Goal: Check status: Check status

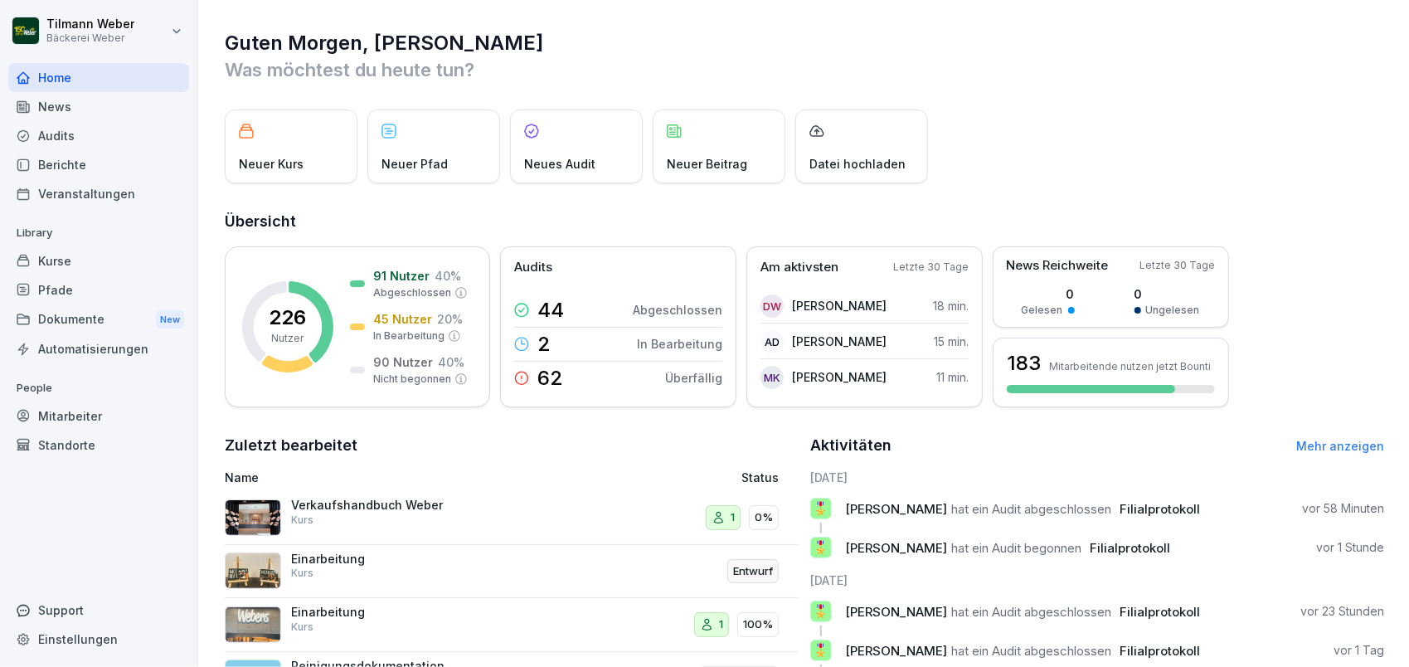
click at [82, 138] on div "Audits" at bounding box center [98, 135] width 181 height 29
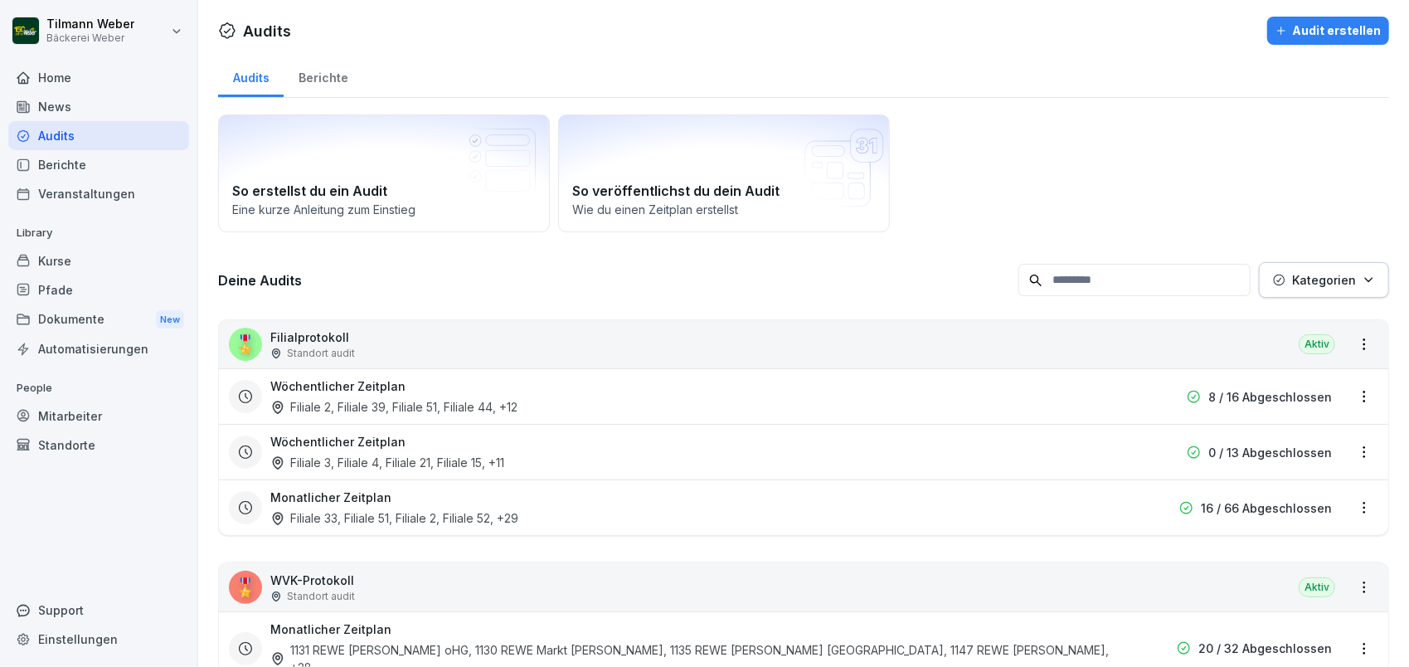
click at [314, 343] on p "Filialprotokoll" at bounding box center [312, 336] width 85 height 17
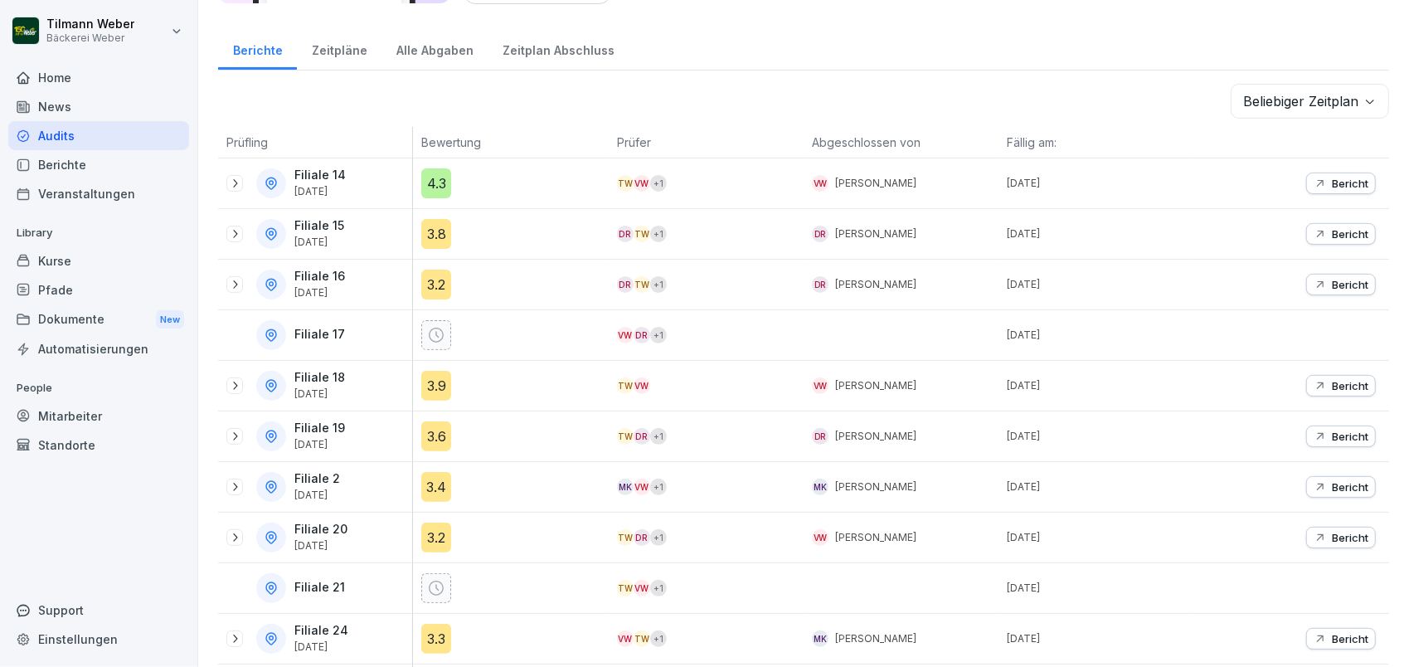
scroll to position [221, 0]
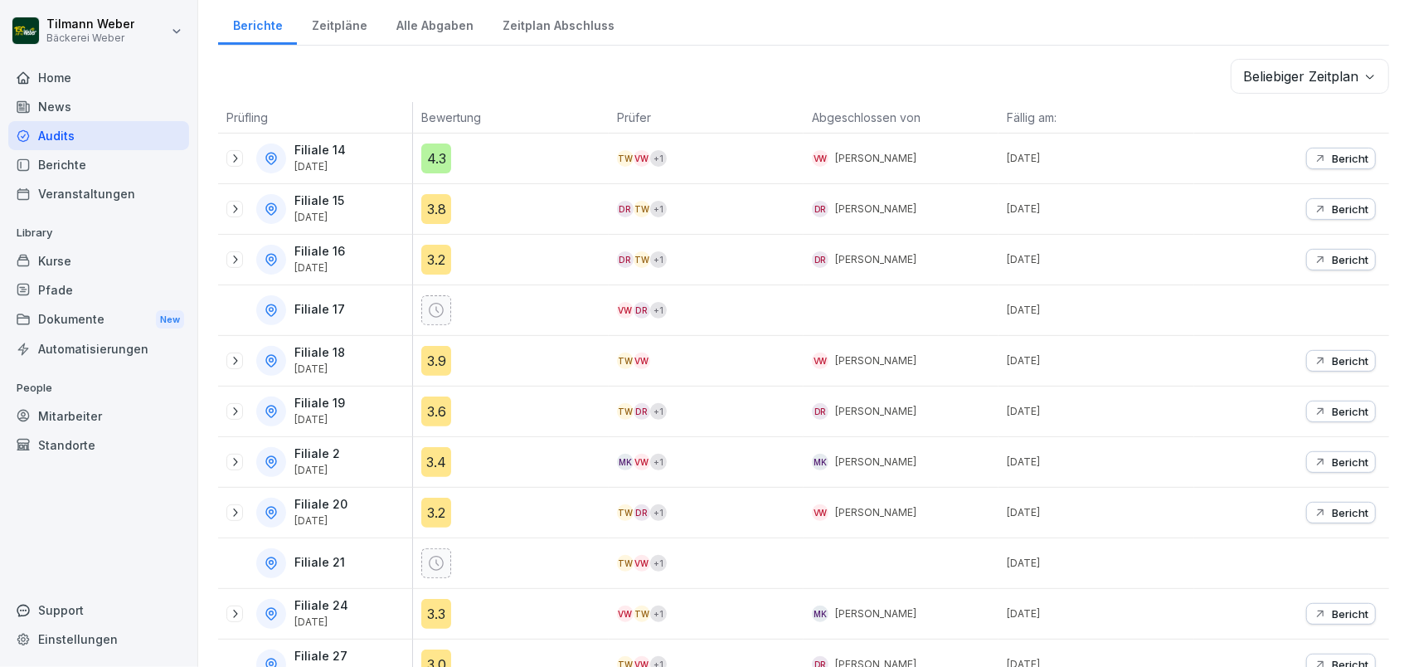
click at [237, 152] on icon at bounding box center [234, 158] width 13 height 13
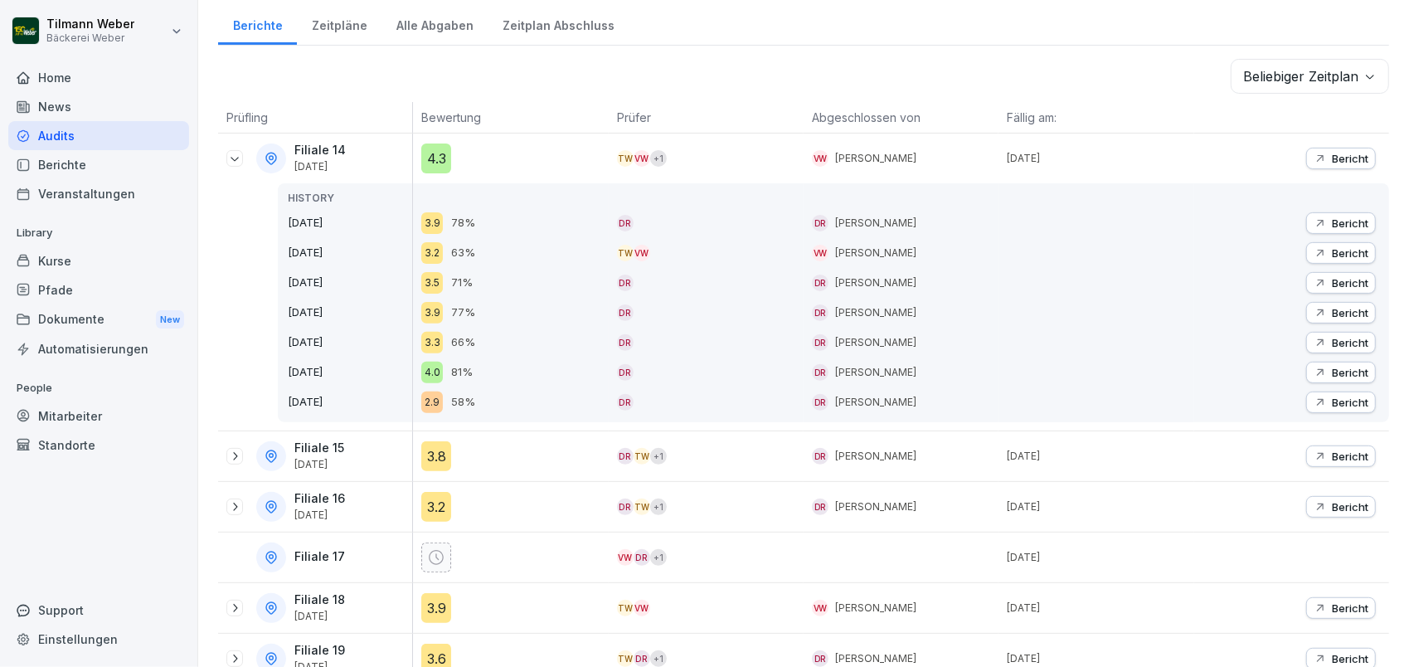
click at [237, 159] on icon at bounding box center [234, 158] width 13 height 13
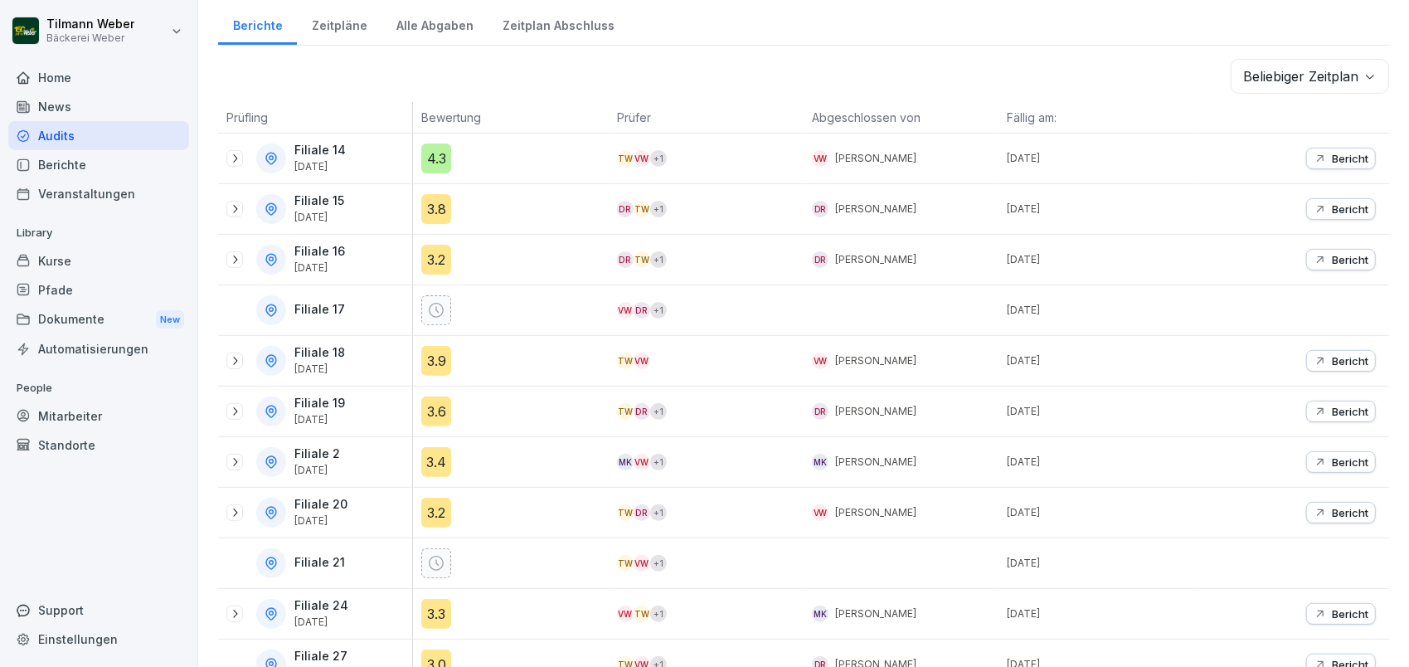
click at [237, 159] on icon at bounding box center [234, 158] width 13 height 13
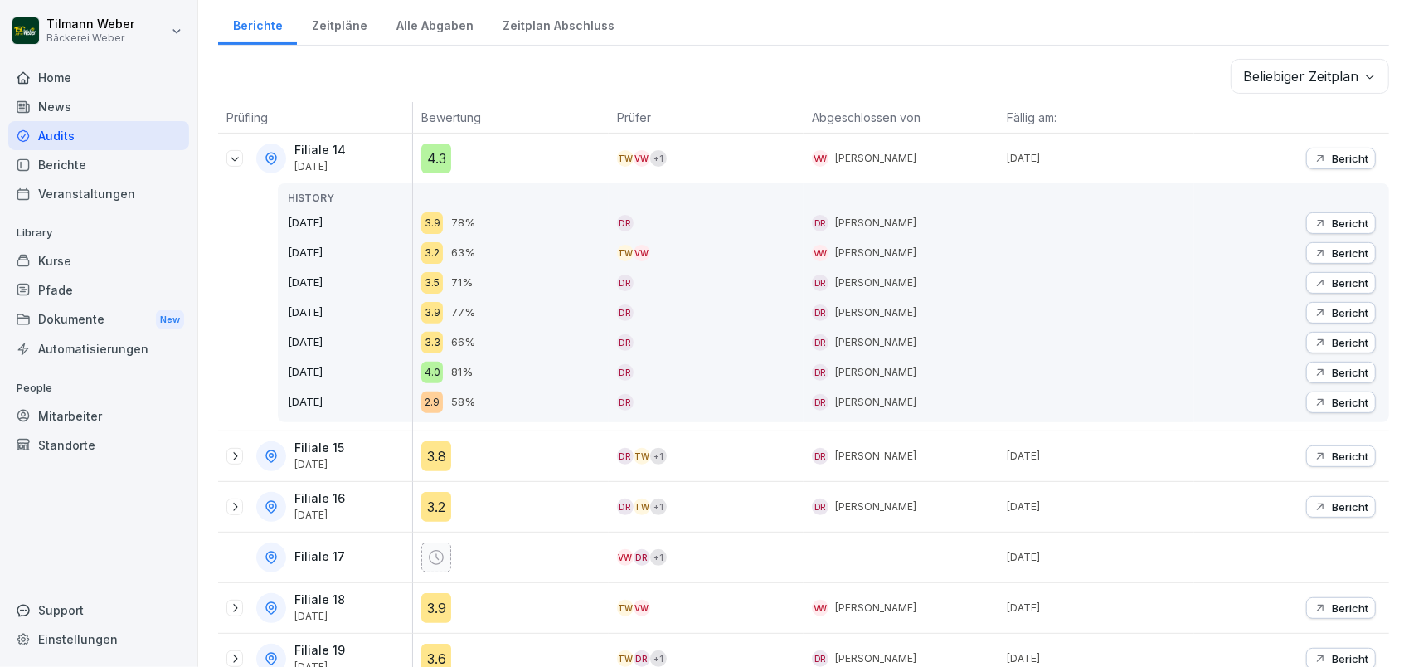
click at [238, 166] on div "Filiale 14 [DATE]" at bounding box center [319, 158] width 186 height 30
click at [236, 153] on icon at bounding box center [234, 158] width 13 height 13
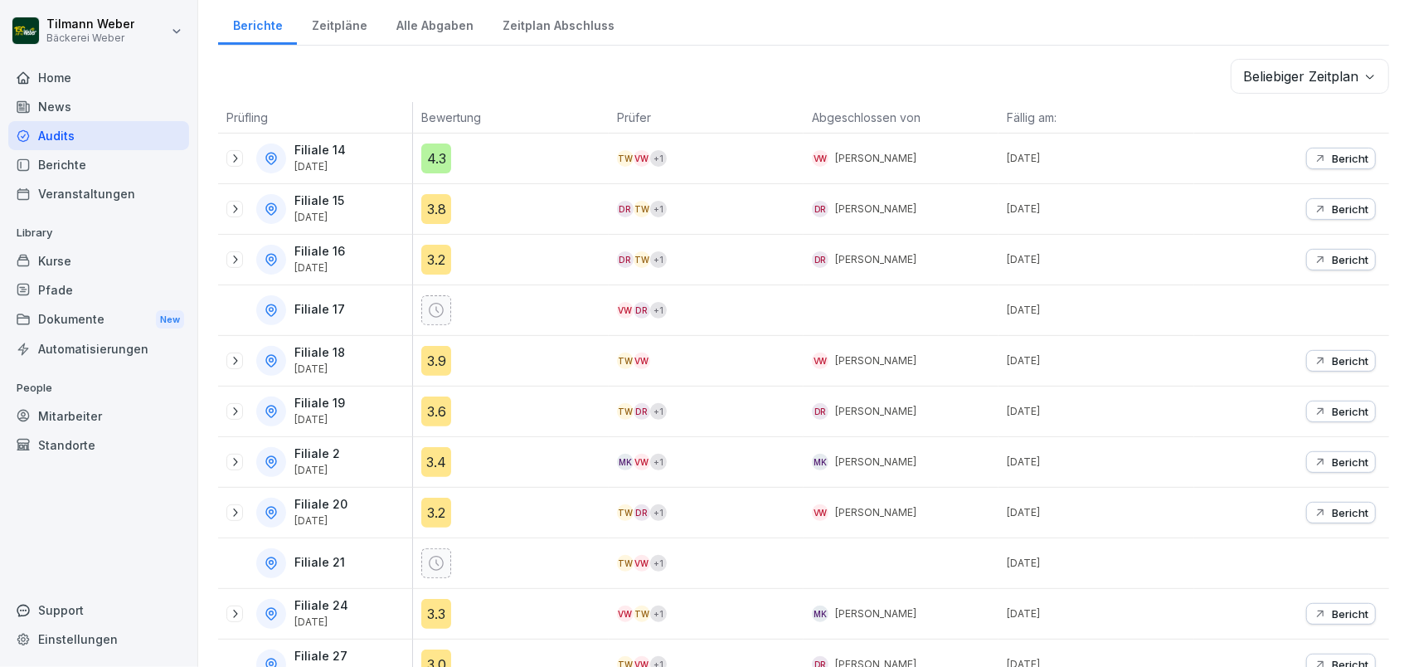
click at [235, 202] on icon at bounding box center [234, 208] width 13 height 13
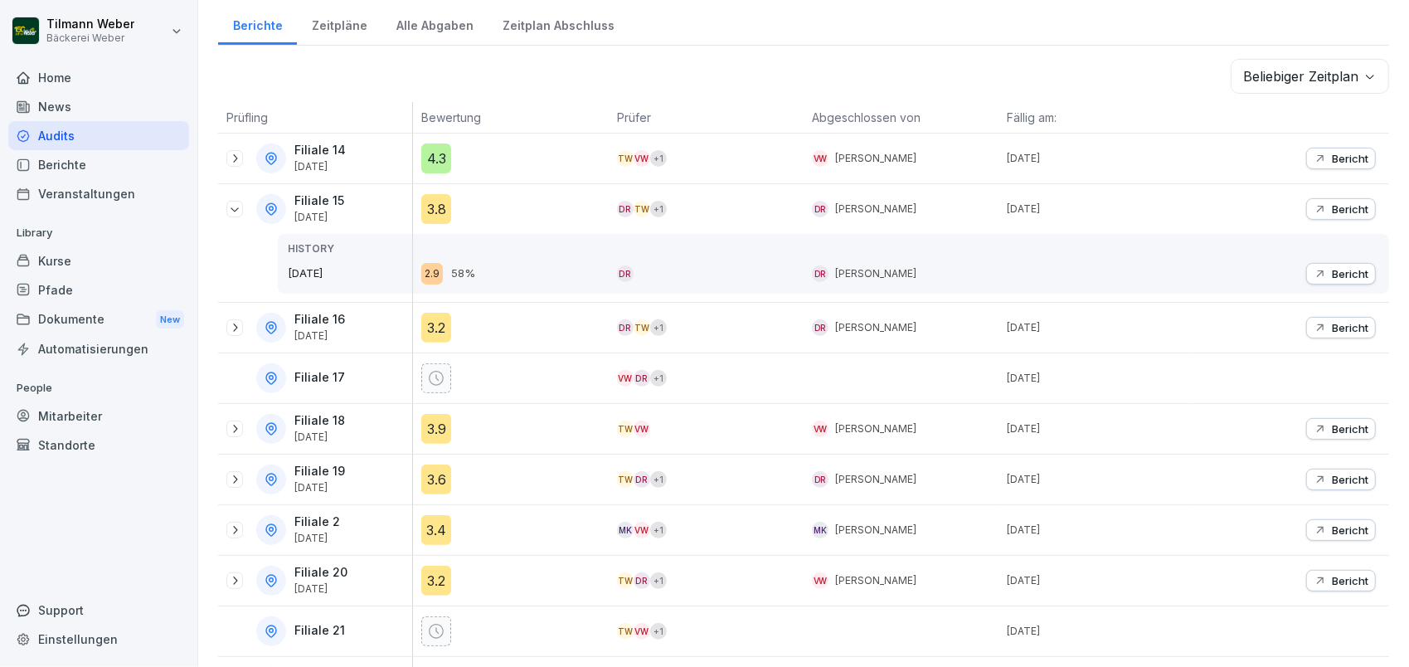
click at [235, 211] on icon at bounding box center [234, 208] width 13 height 13
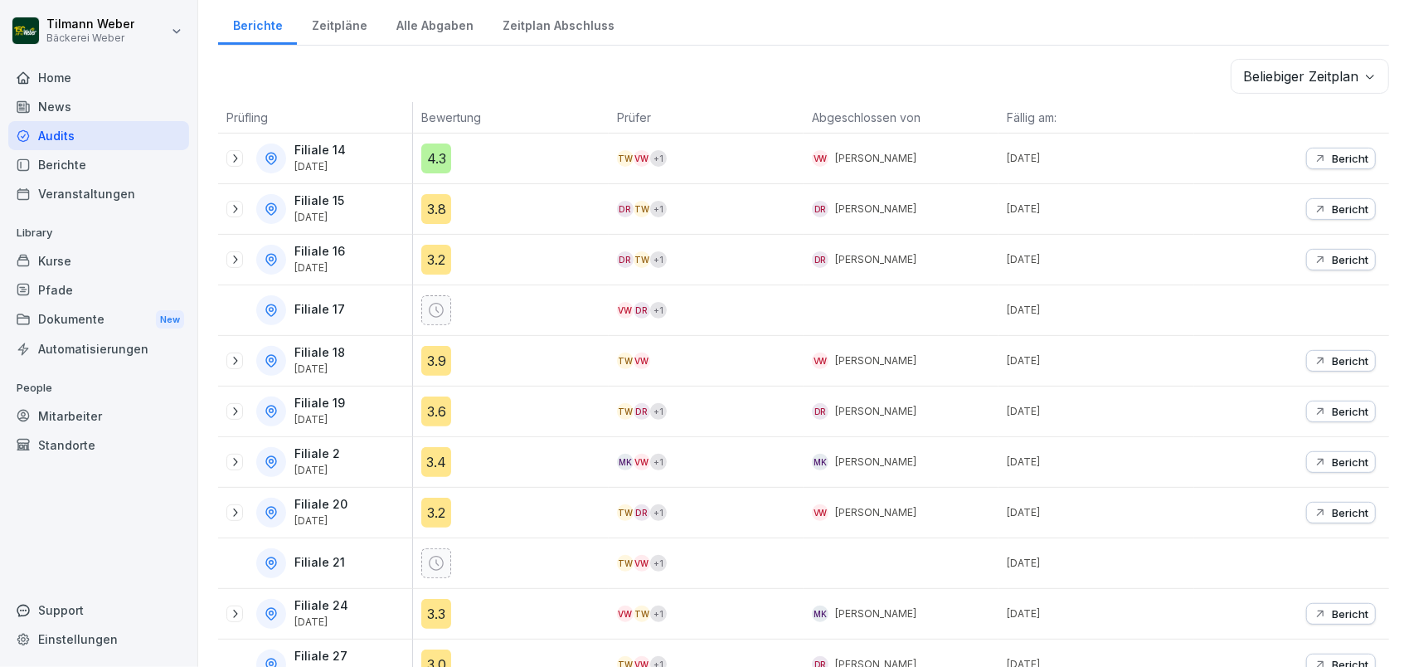
click at [230, 154] on icon at bounding box center [234, 158] width 13 height 13
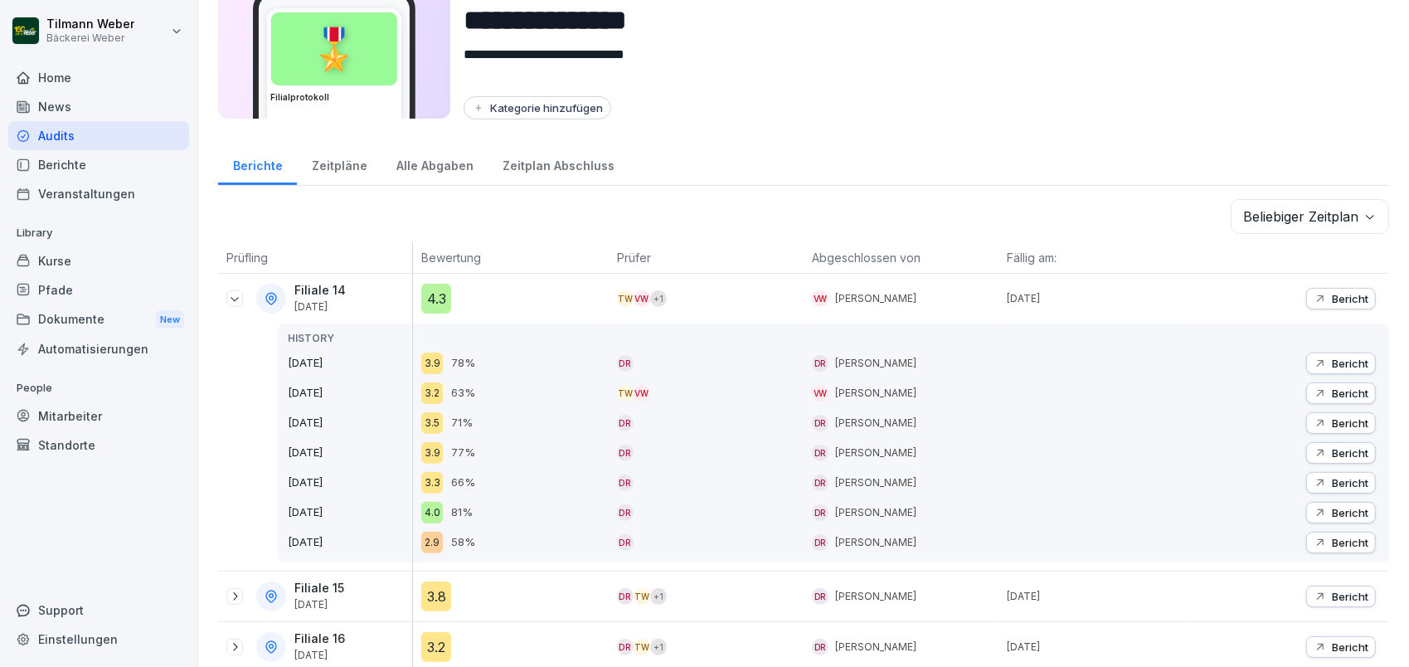
scroll to position [0, 0]
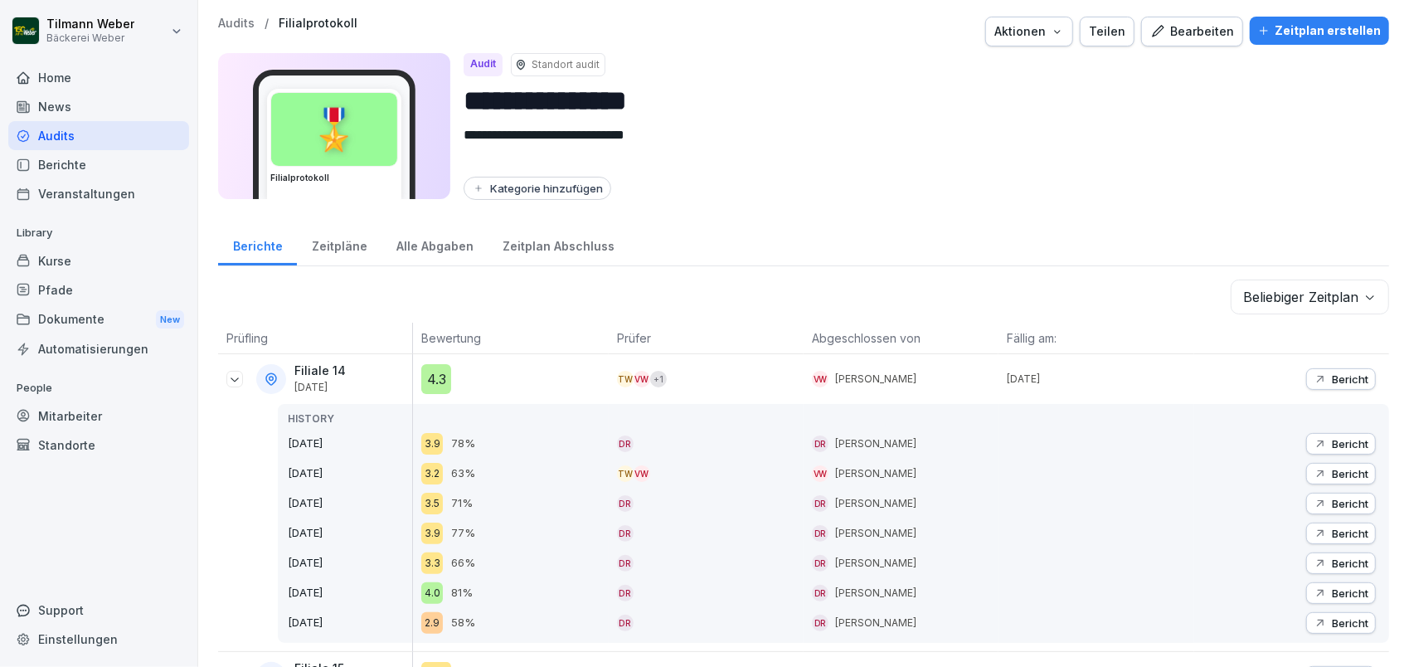
click at [235, 376] on icon at bounding box center [234, 378] width 13 height 13
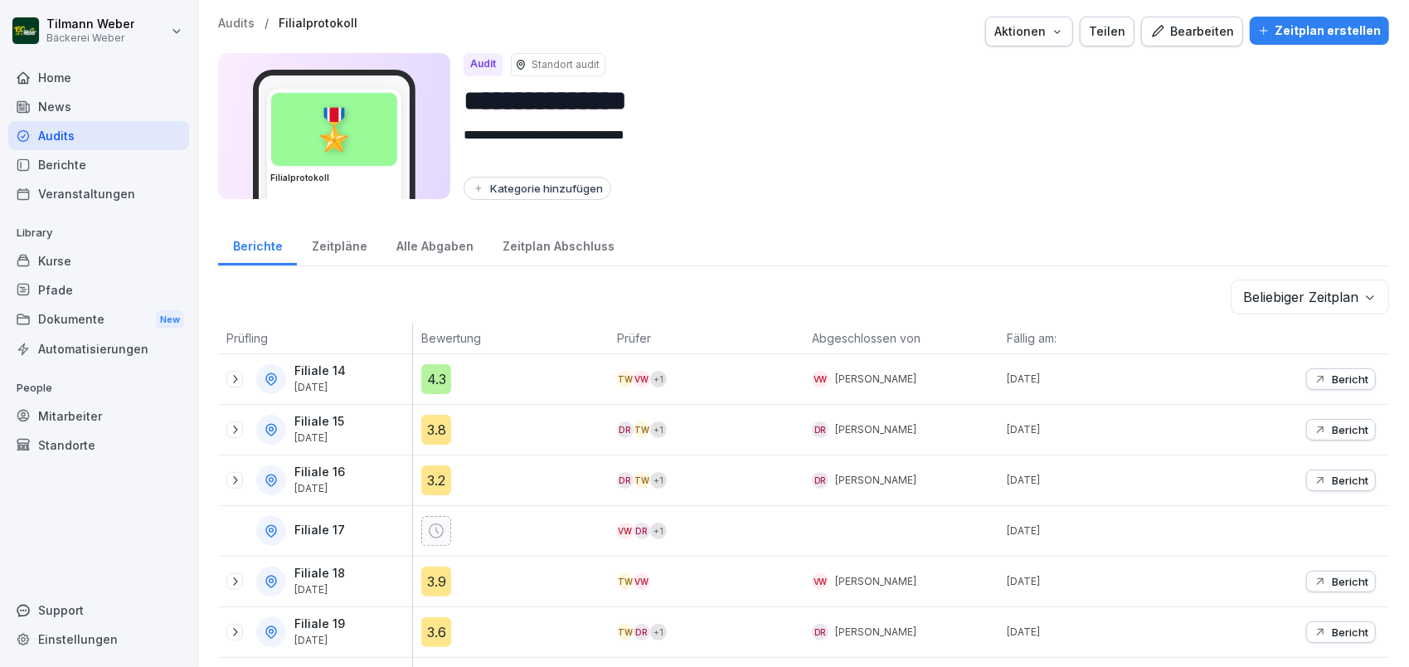
click at [232, 378] on icon at bounding box center [234, 378] width 13 height 13
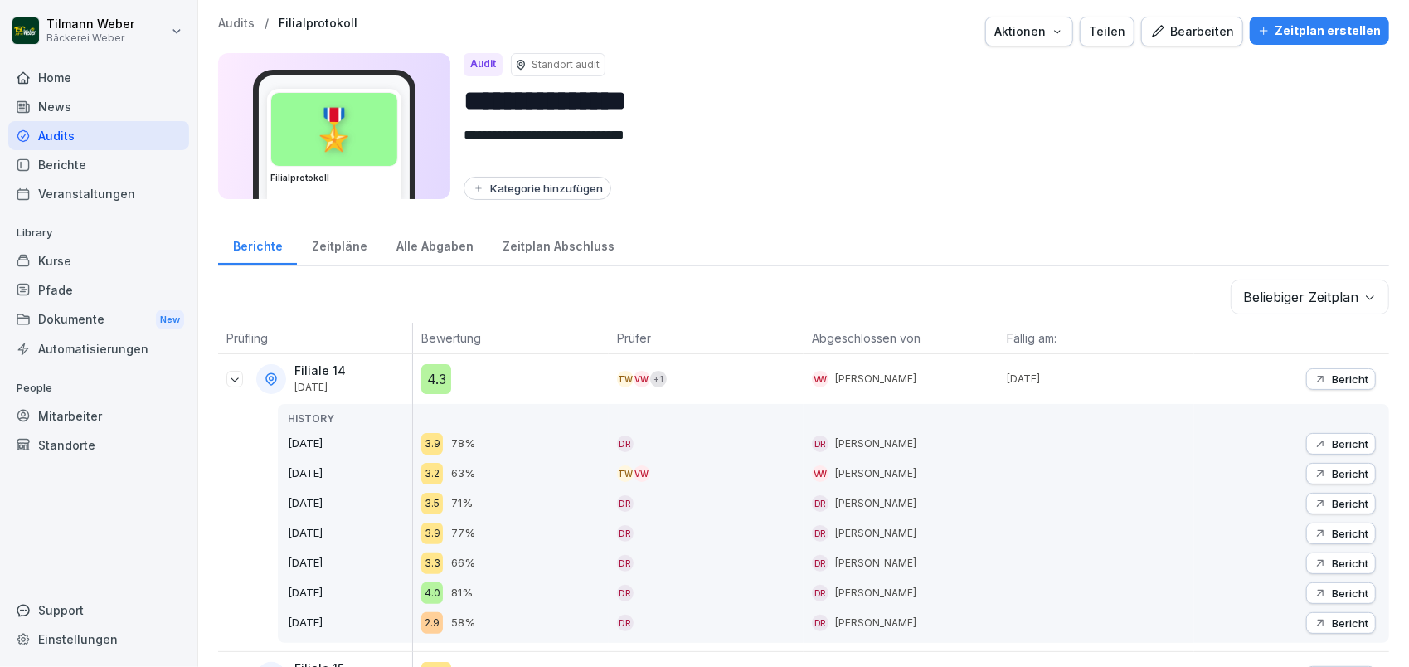
click at [234, 378] on icon at bounding box center [234, 379] width 8 height 4
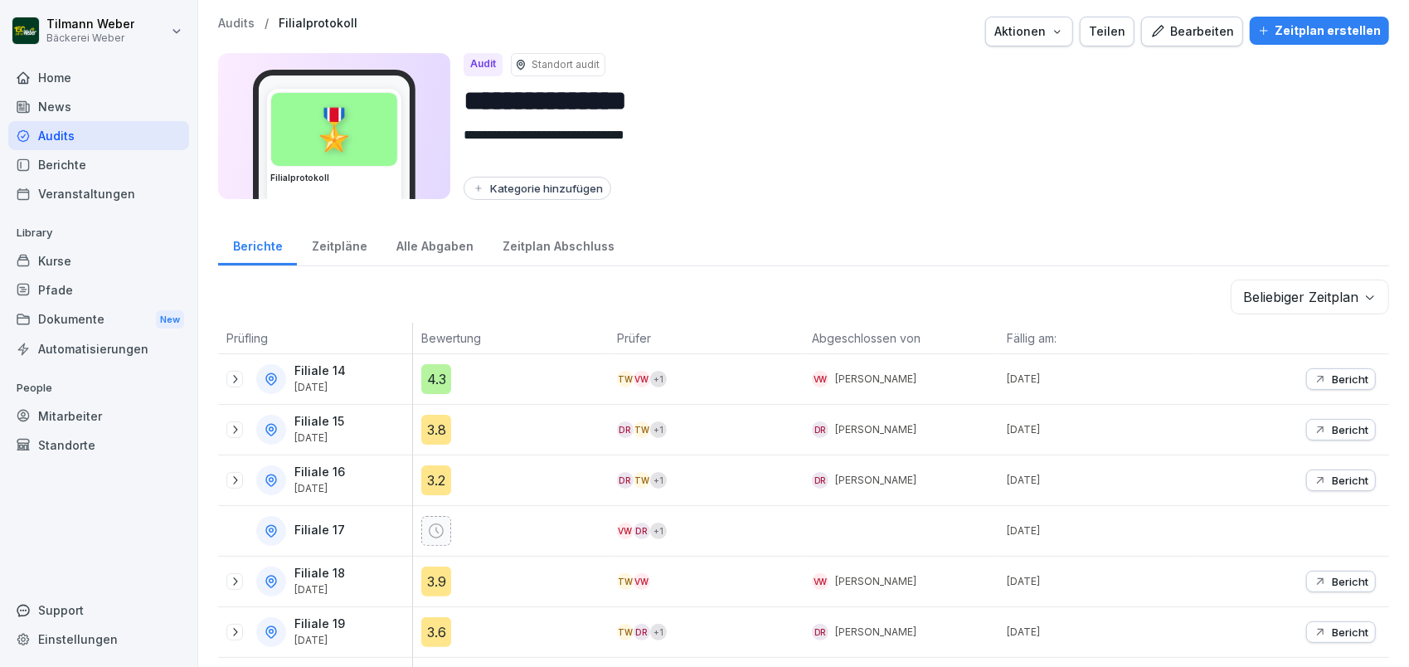
click at [231, 424] on icon at bounding box center [234, 429] width 13 height 13
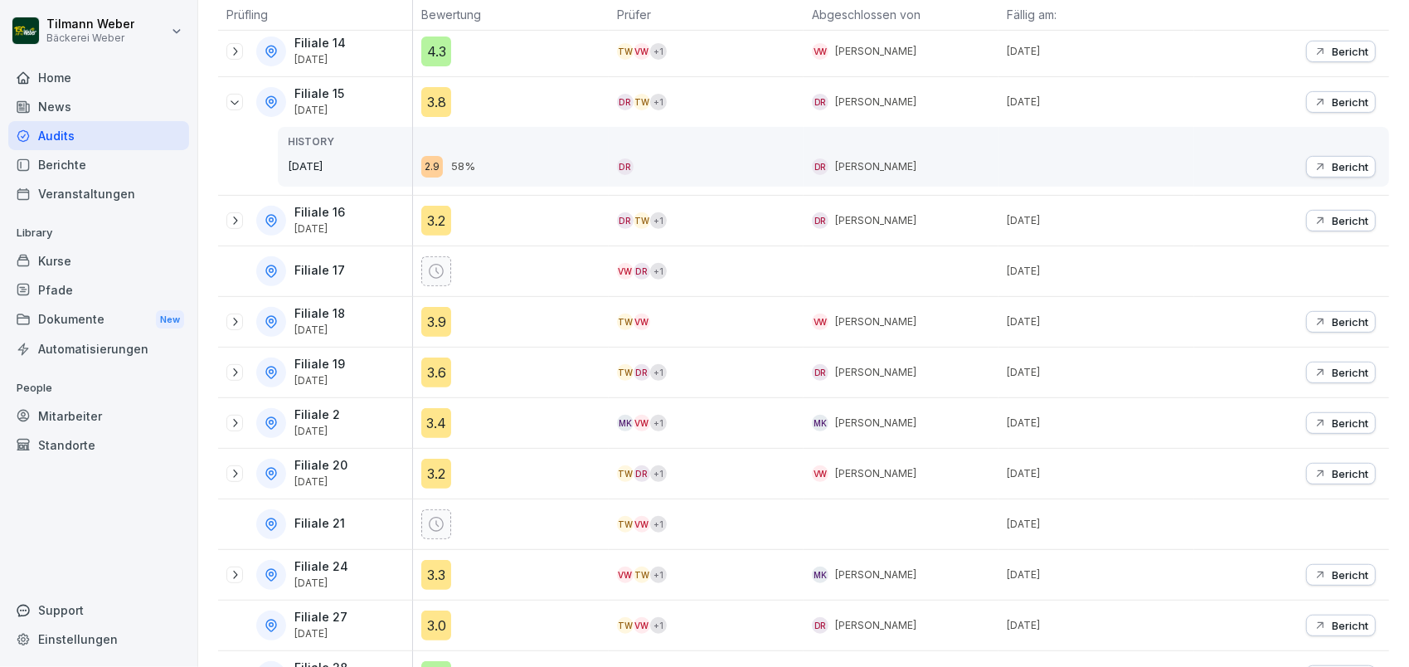
scroll to position [332, 0]
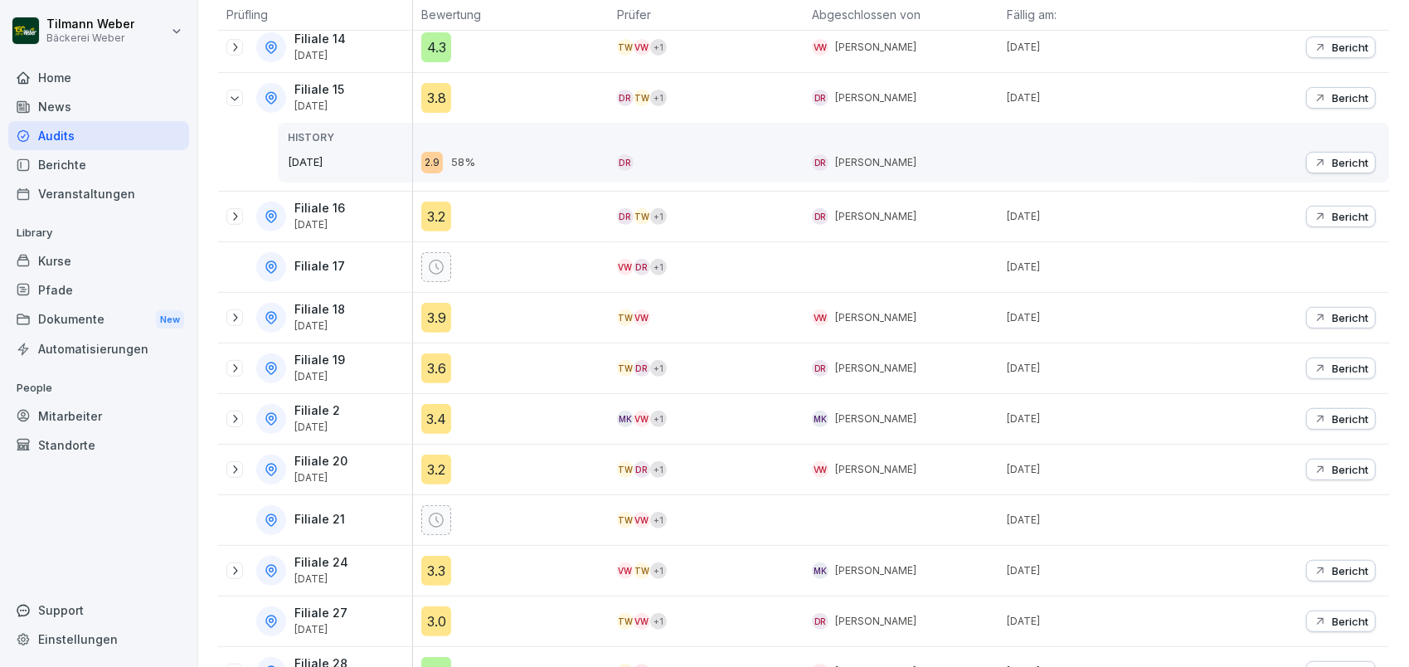
click at [234, 212] on icon at bounding box center [235, 216] width 4 height 8
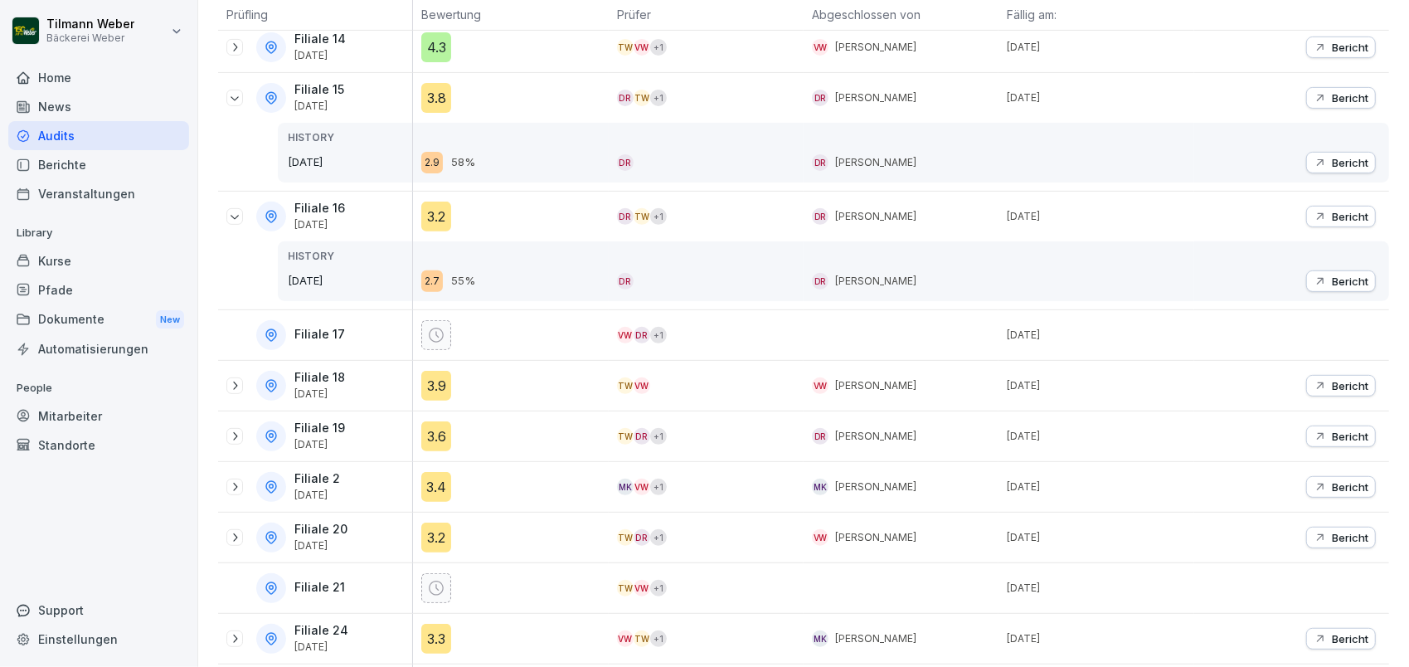
click at [242, 380] on div at bounding box center [234, 385] width 17 height 17
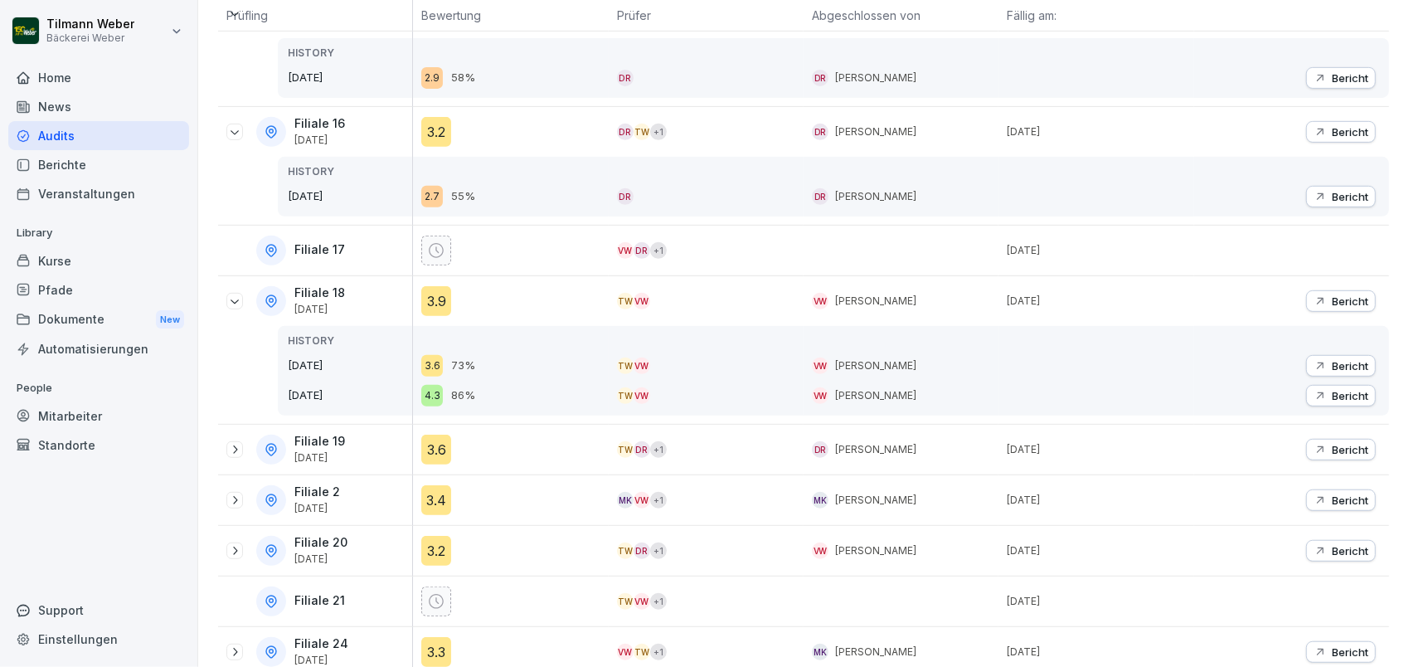
scroll to position [442, 0]
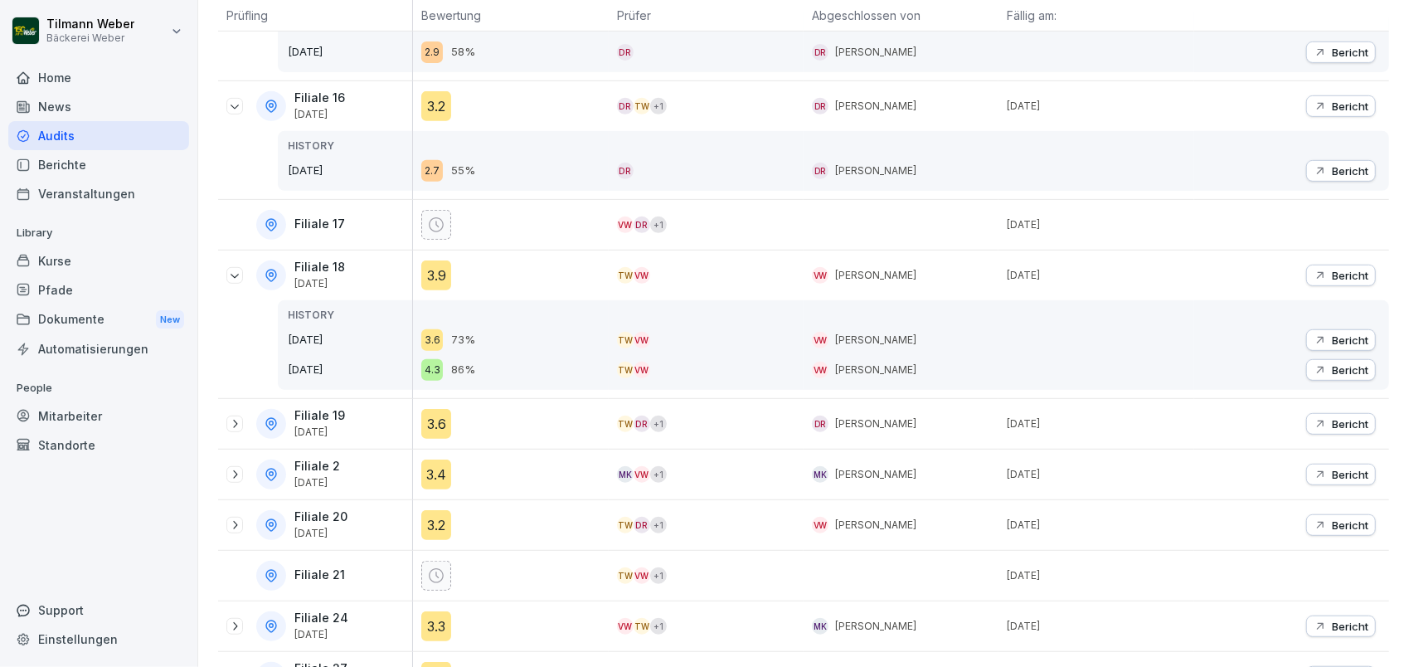
click at [242, 415] on div at bounding box center [234, 423] width 17 height 17
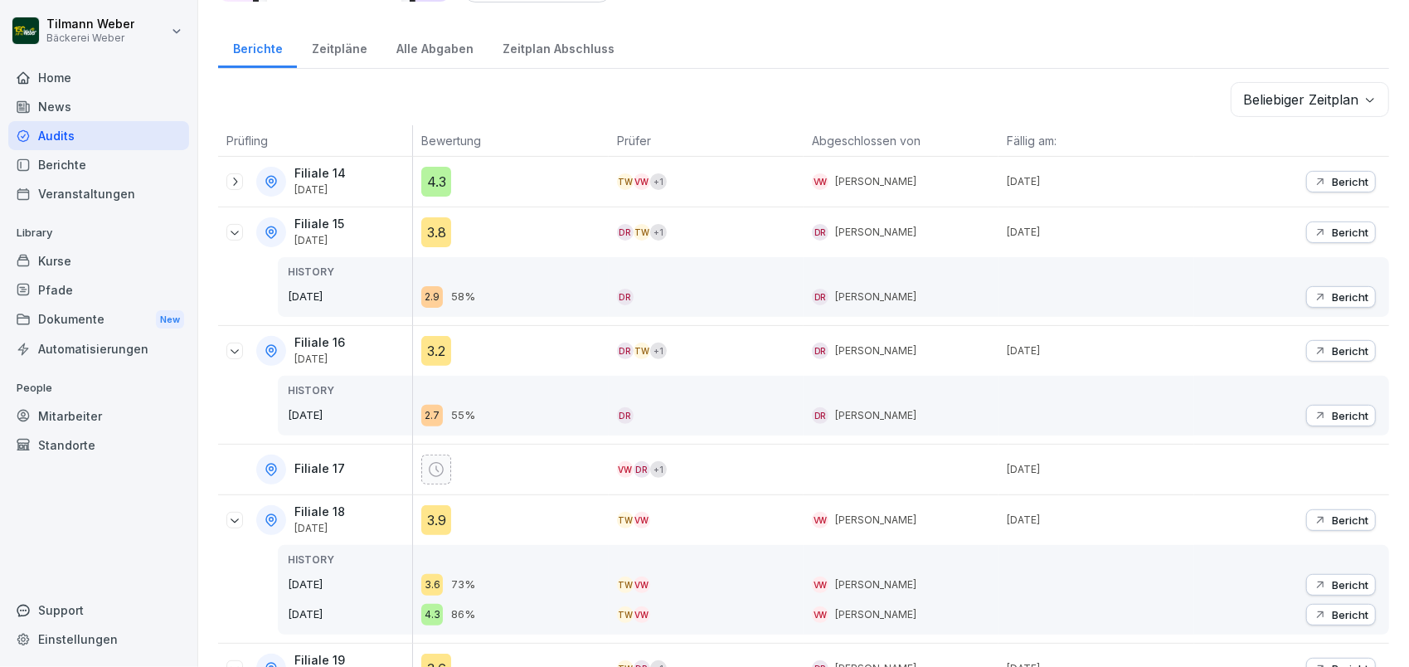
scroll to position [0, 0]
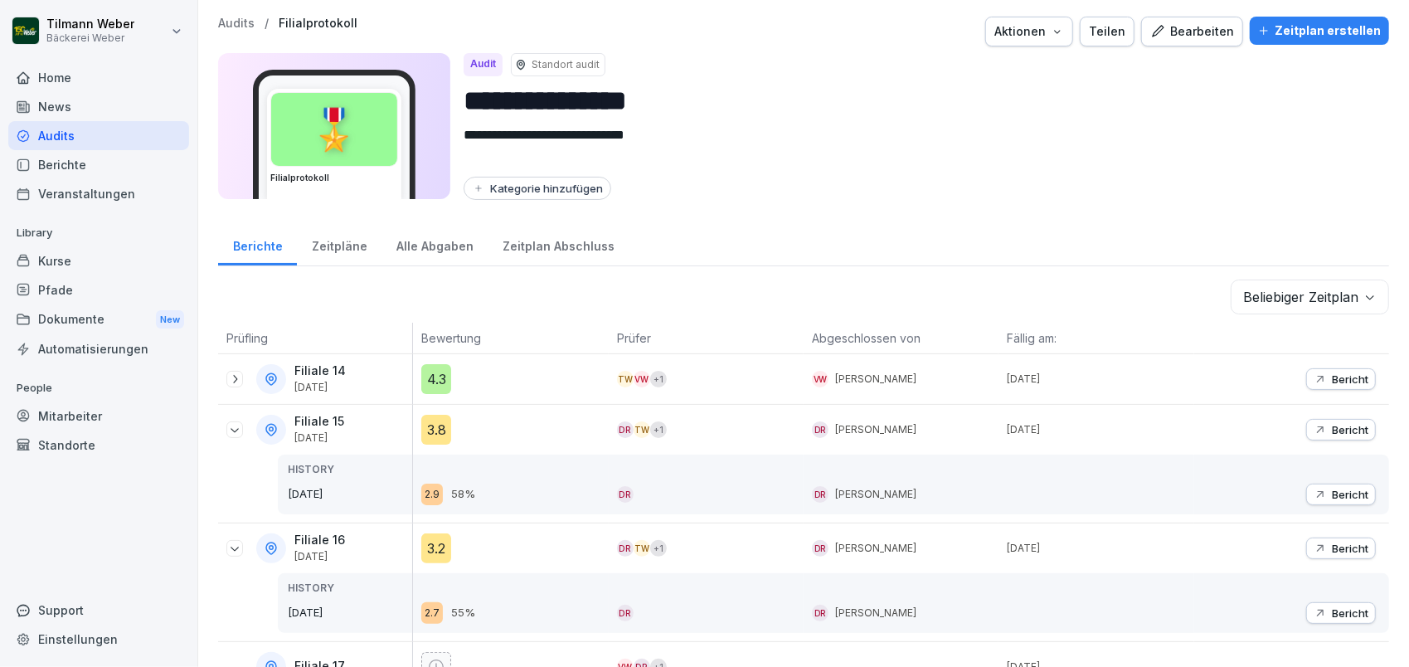
click at [237, 427] on icon at bounding box center [234, 429] width 13 height 13
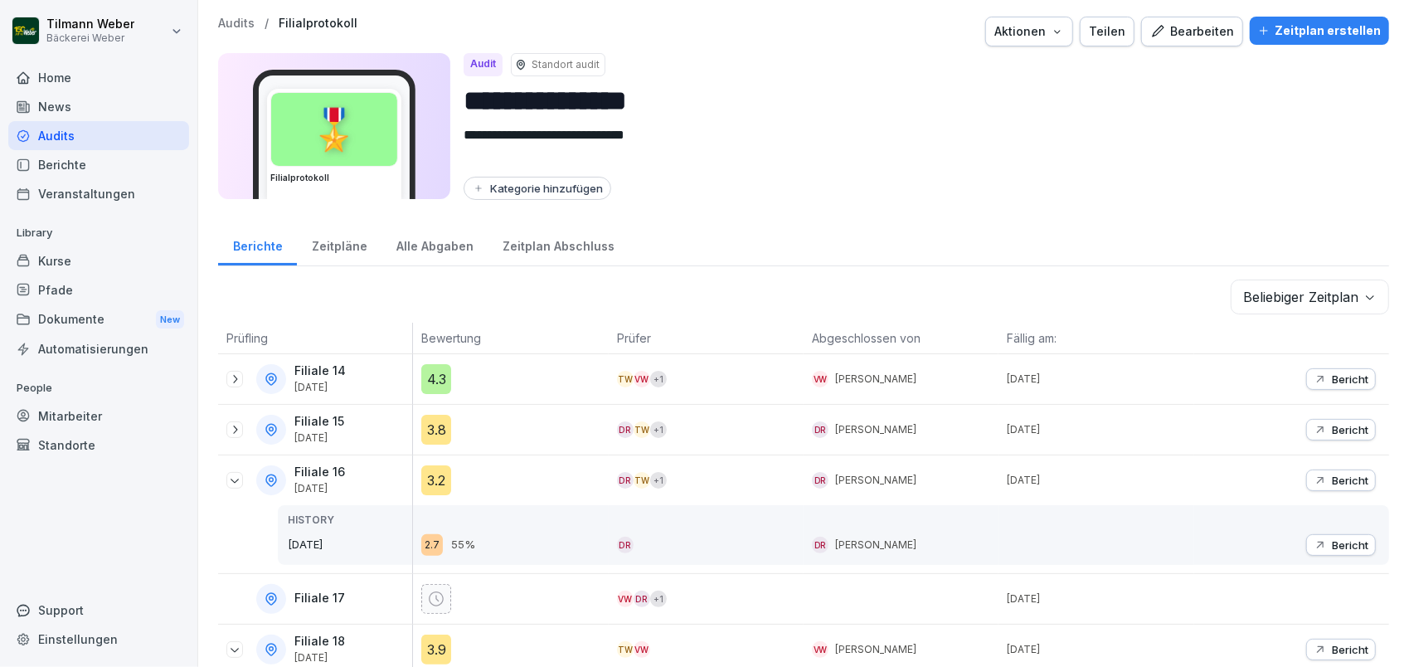
click at [230, 476] on icon at bounding box center [234, 479] width 13 height 13
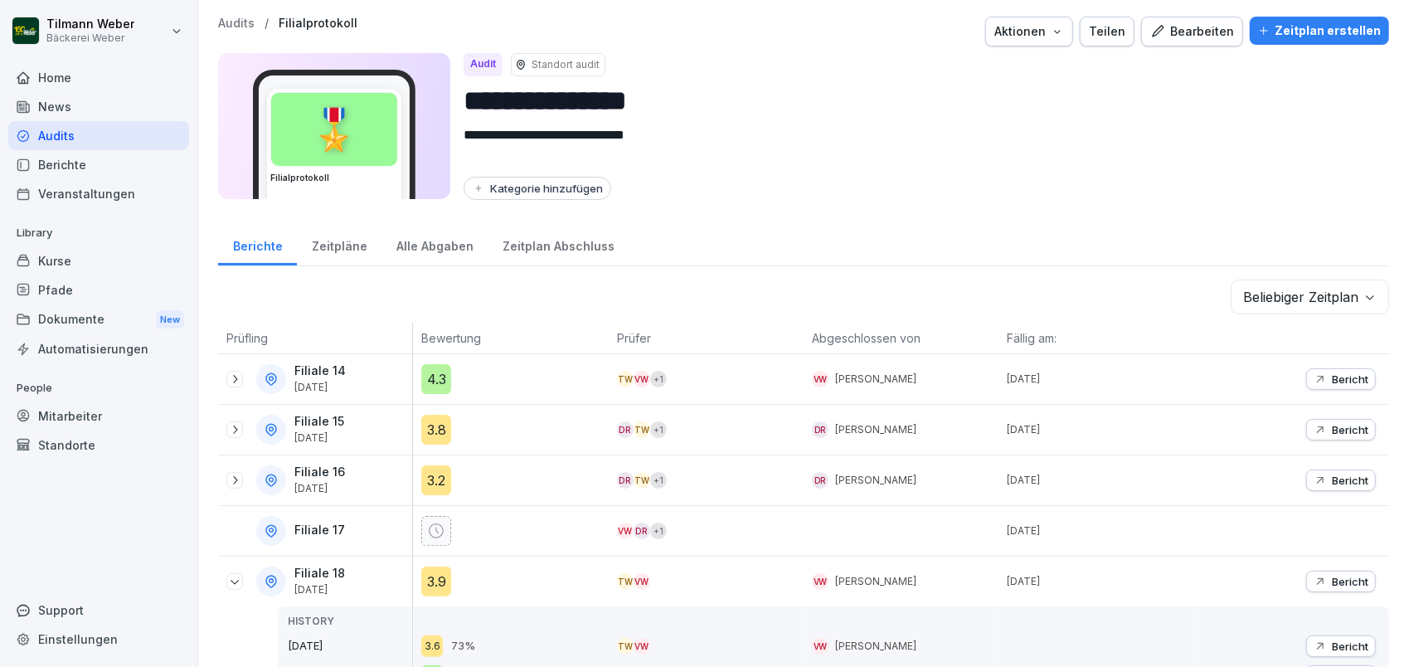
click at [237, 580] on icon at bounding box center [234, 581] width 13 height 13
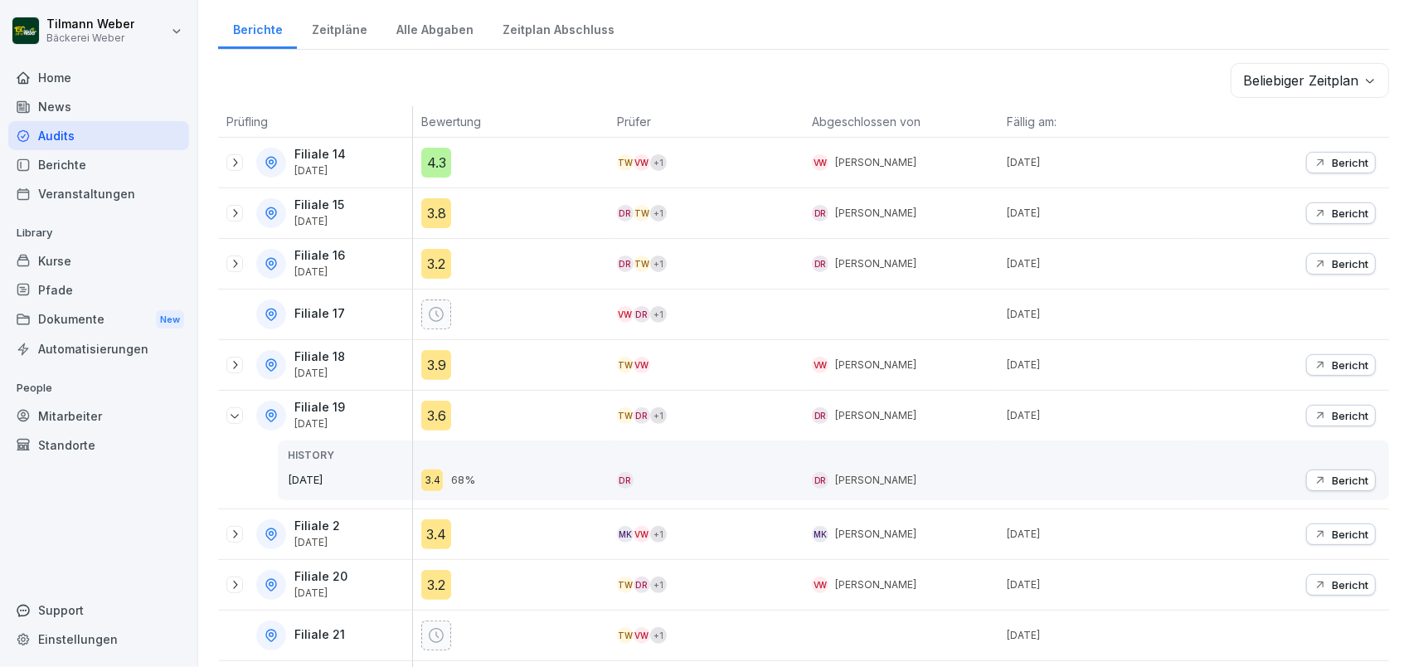
scroll to position [221, 0]
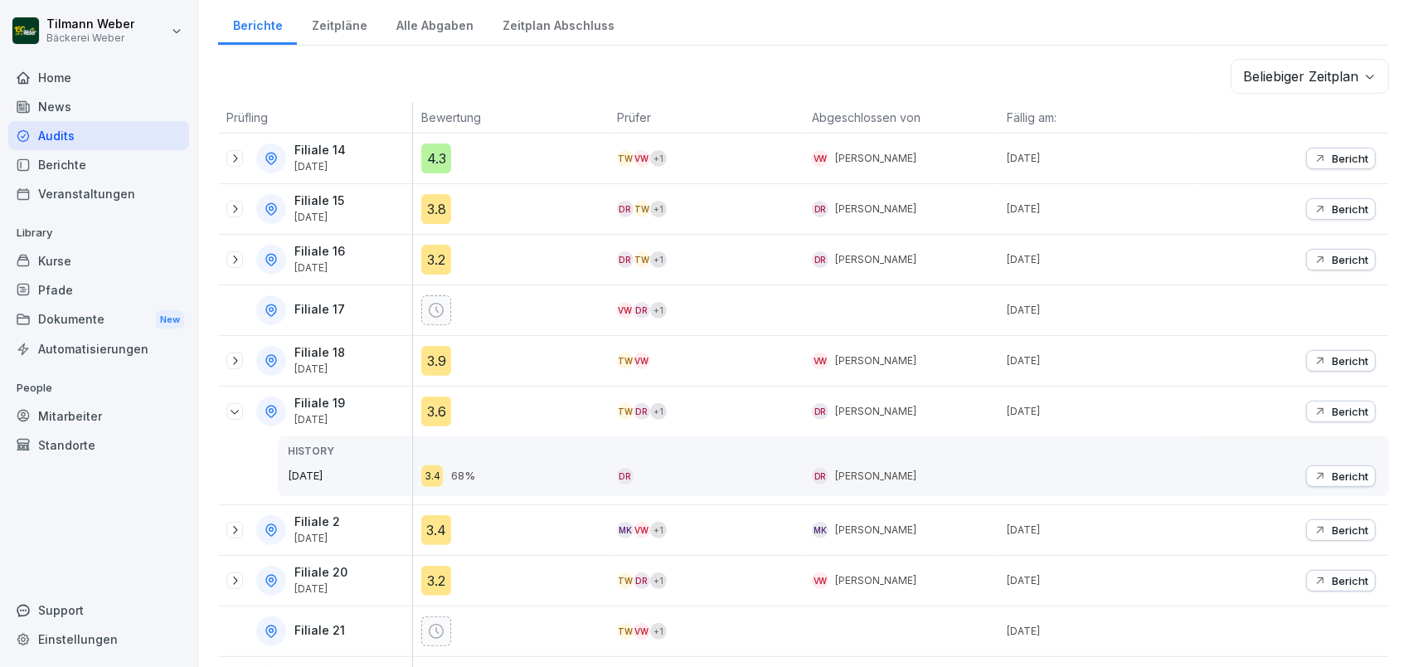
click at [245, 413] on div "Filiale 19 [DATE]" at bounding box center [319, 411] width 186 height 30
click at [234, 413] on div at bounding box center [234, 411] width 17 height 17
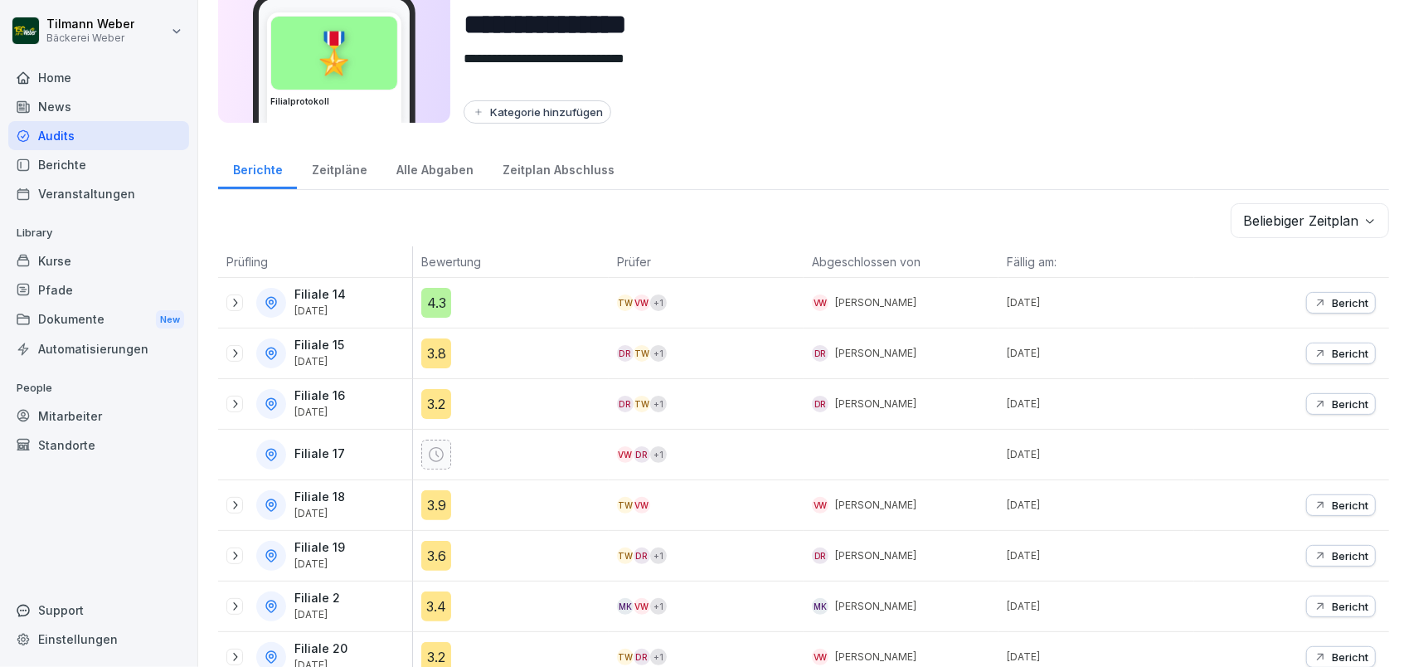
scroll to position [0, 0]
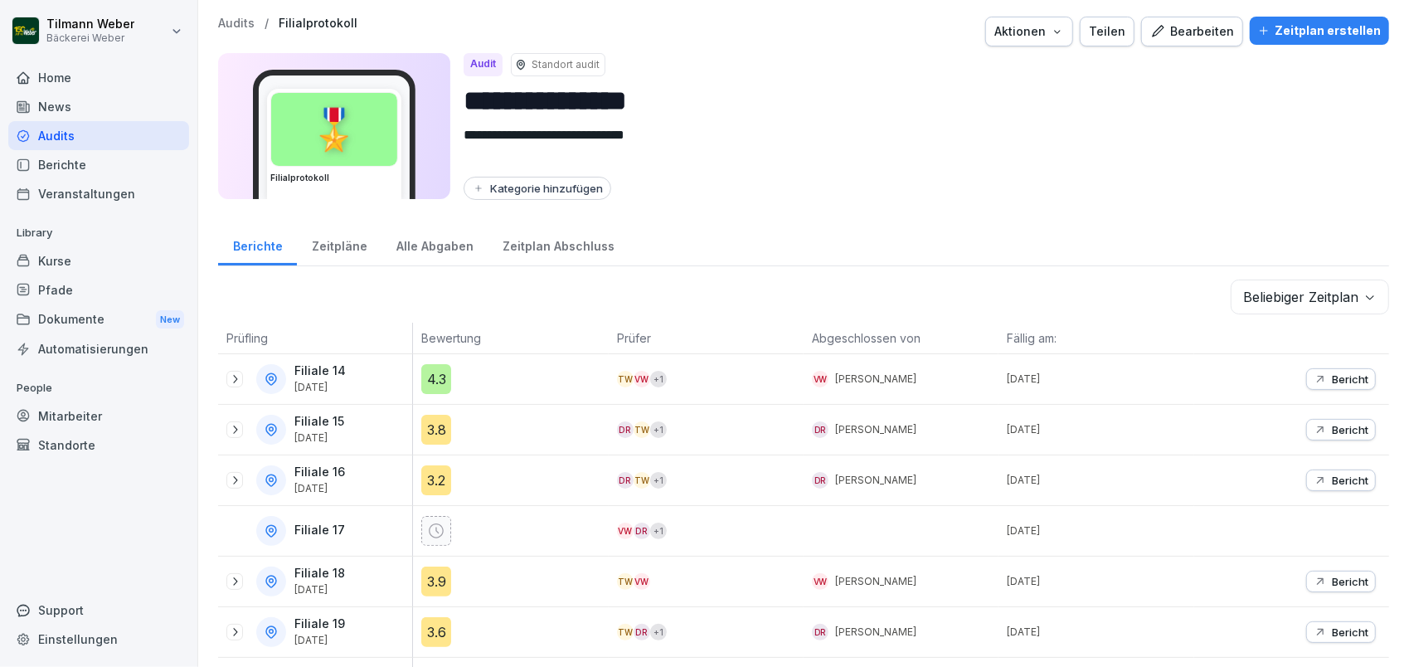
click at [551, 249] on div "Zeitplan Abschluss" at bounding box center [558, 244] width 141 height 42
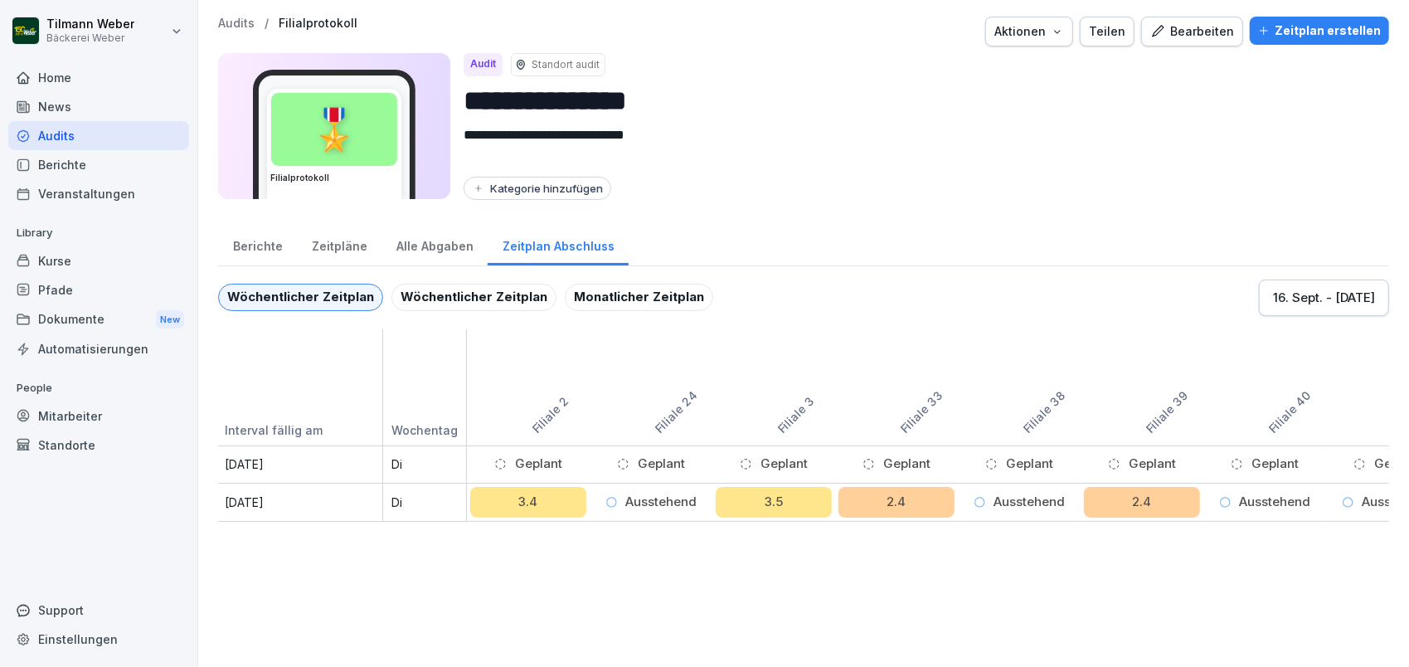
click at [1305, 299] on div "[DATE] - [DATE]" at bounding box center [1324, 298] width 102 height 18
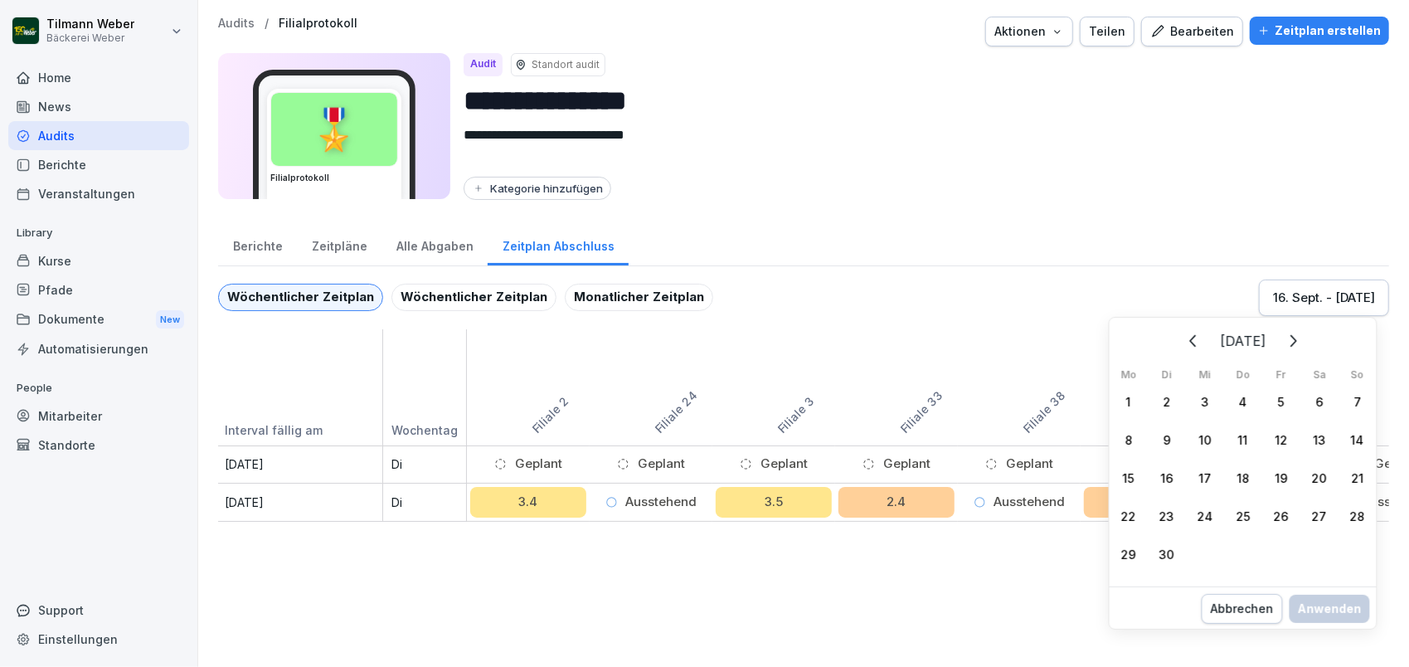
click at [1100, 303] on div "Wöchentlicher Zeitplan Wöchentlicher Zeitplan Monatlicher Zeitplan [DATE] - [DA…" at bounding box center [803, 297] width 1171 height 36
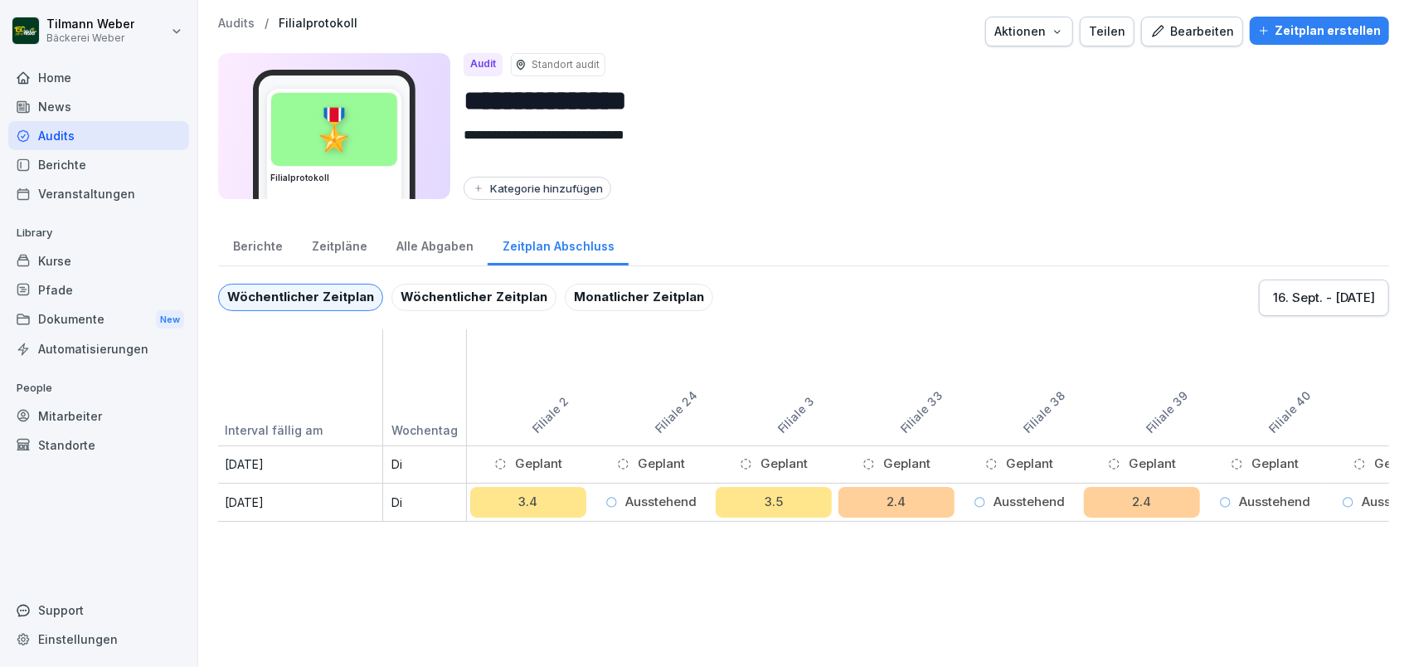
drag, startPoint x: 771, startPoint y: 637, endPoint x: 733, endPoint y: 631, distance: 38.6
click at [749, 638] on div "**********" at bounding box center [803, 333] width 1210 height 667
click at [1235, 488] on div "Ausstehend" at bounding box center [1264, 502] width 116 height 31
drag, startPoint x: 1235, startPoint y: 488, endPoint x: 612, endPoint y: 465, distance: 623.0
click at [613, 465] on div "Interval fällig am Wochentag Filiale 2 Filiale 24 Filiale 3 Filiale 33 Filiale …" at bounding box center [803, 425] width 1171 height 192
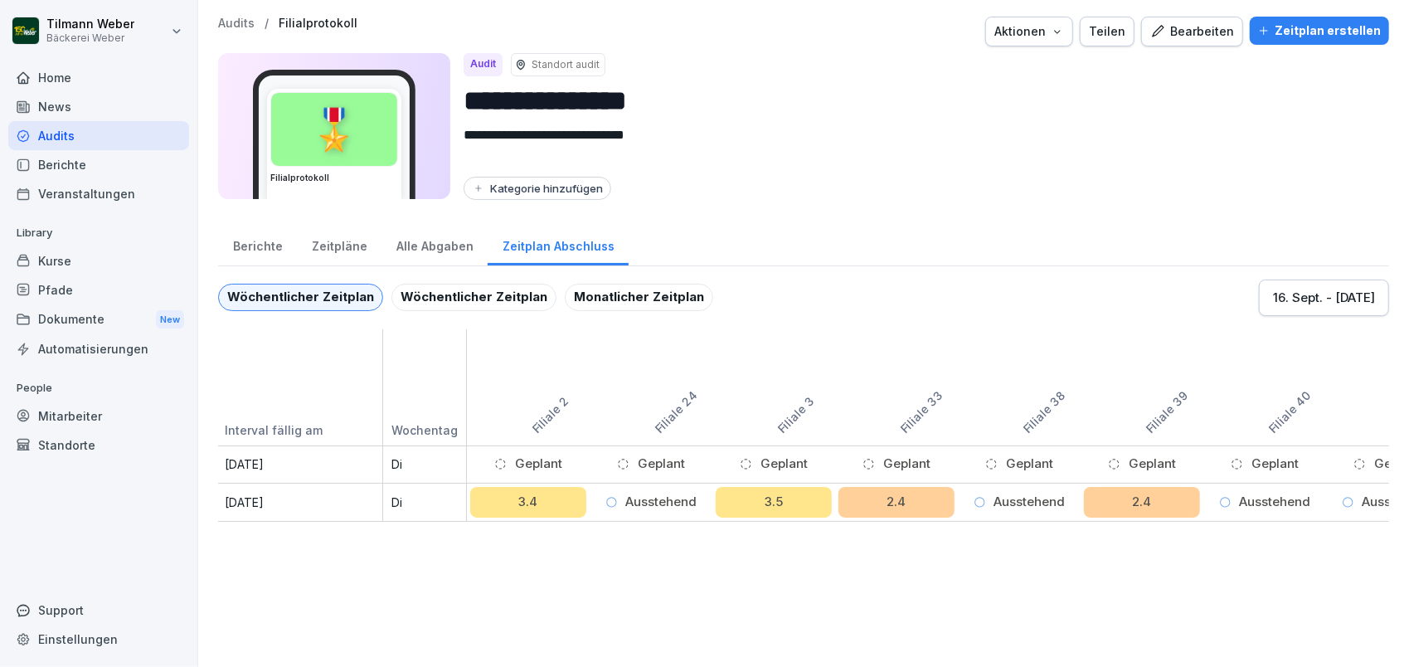
drag, startPoint x: 612, startPoint y: 465, endPoint x: 552, endPoint y: 468, distance: 59.7
click at [585, 469] on div "Interval fällig am Wochentag Filiale 2 Filiale 24 Filiale 3 Filiale 33 Filiale …" at bounding box center [803, 425] width 1171 height 192
click at [458, 298] on div "Wöchentlicher Zeitplan" at bounding box center [473, 298] width 165 height 28
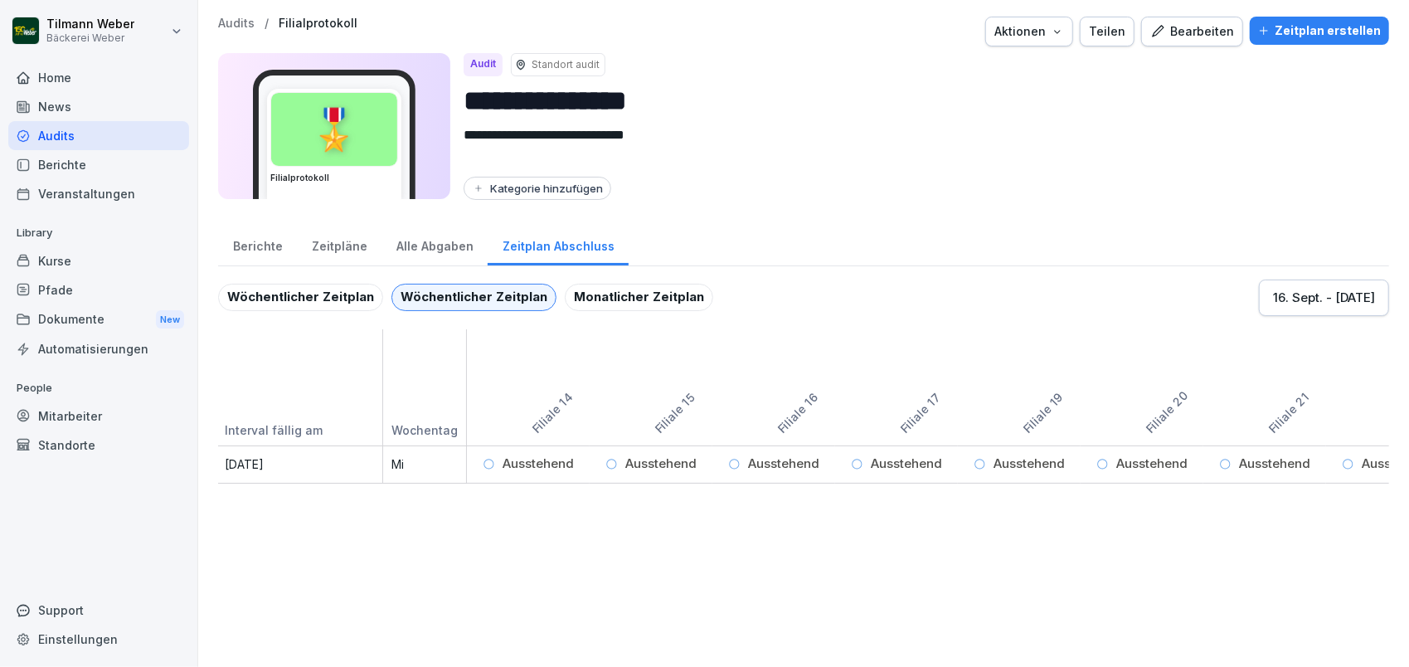
click at [632, 304] on div "Monatlicher Zeitplan" at bounding box center [639, 298] width 148 height 28
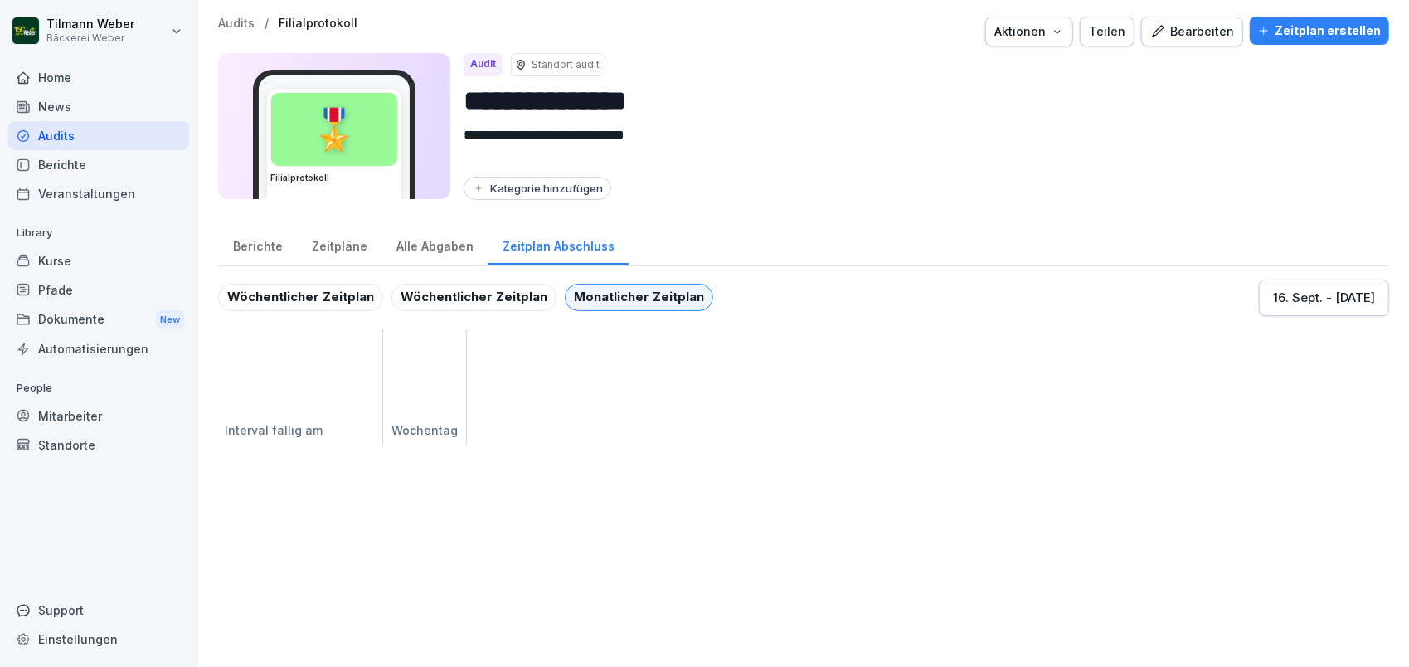
click at [308, 297] on div "Wöchentlicher Zeitplan" at bounding box center [300, 298] width 165 height 28
